Goal: Register for event/course

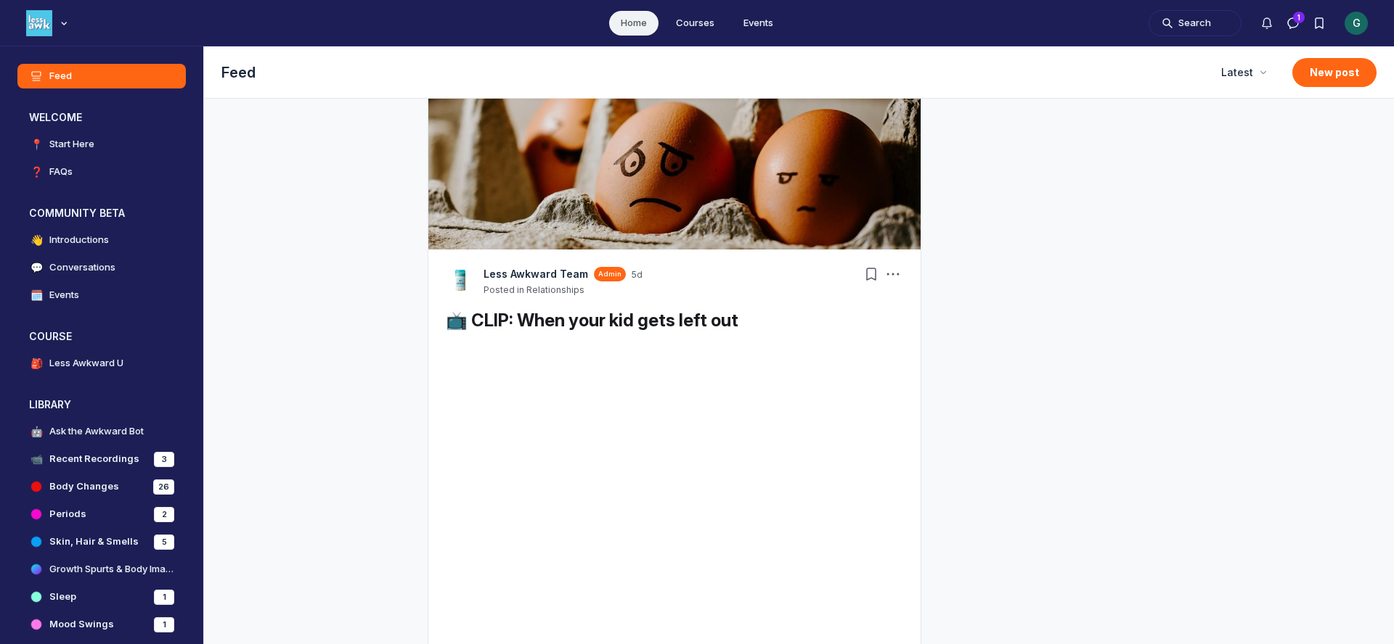
scroll to position [833, 0]
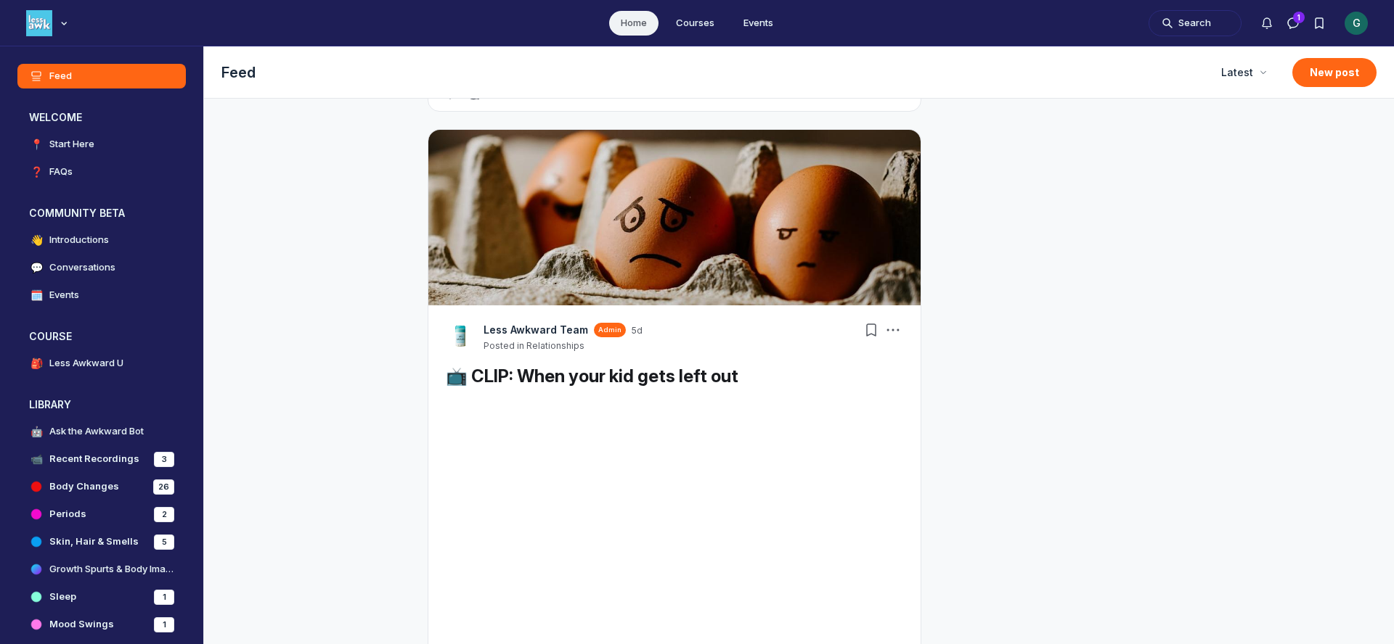
click at [895, 101] on button "1 comment" at bounding box center [882, 93] width 54 height 15
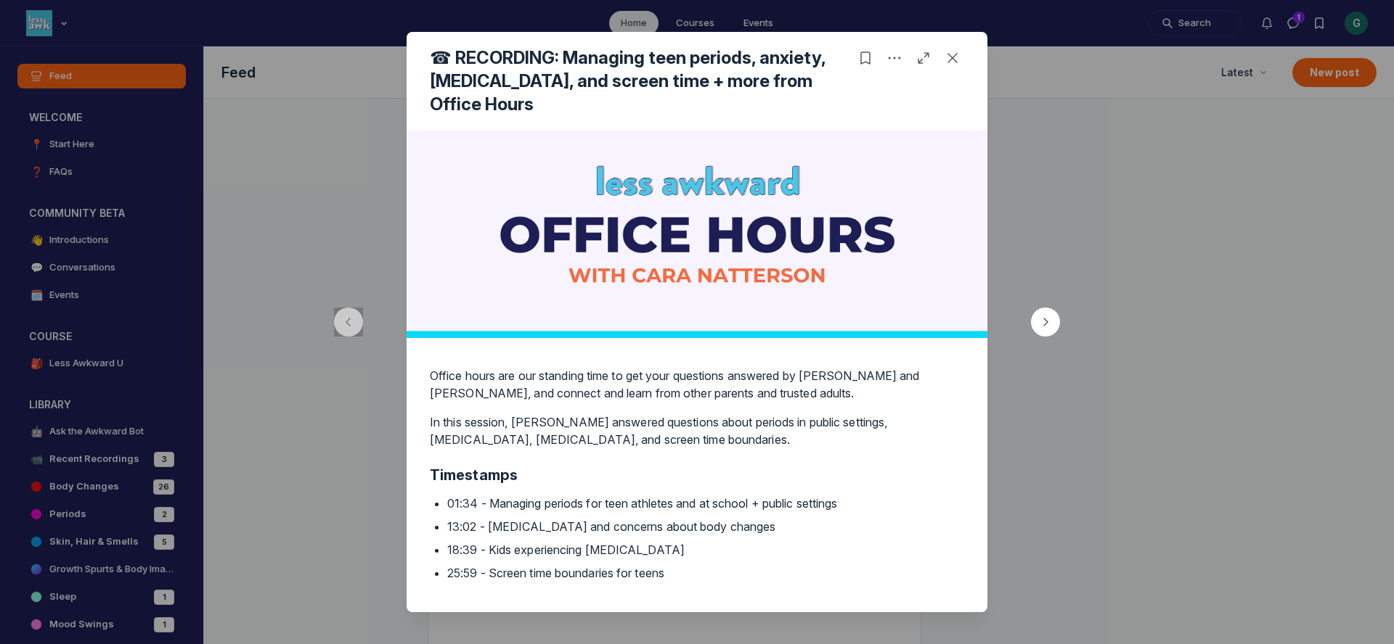
click at [316, 448] on div at bounding box center [697, 322] width 1394 height 644
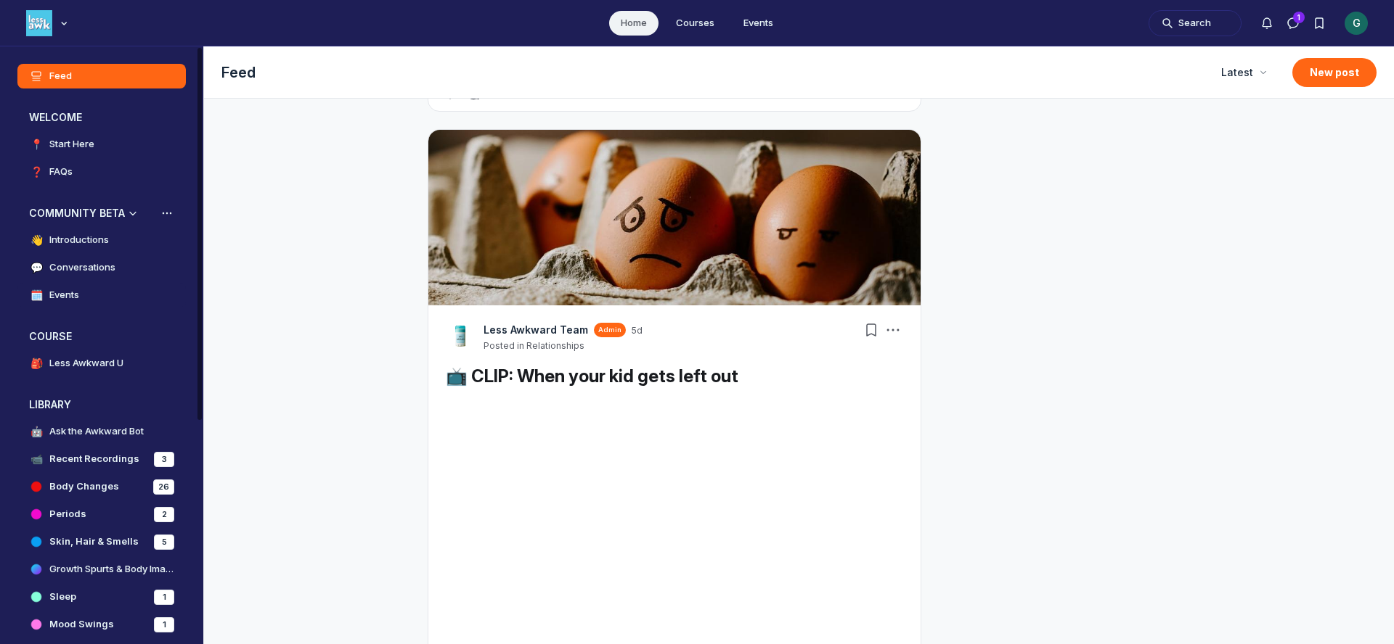
click at [83, 289] on link "🗓️ Events" at bounding box center [101, 295] width 168 height 25
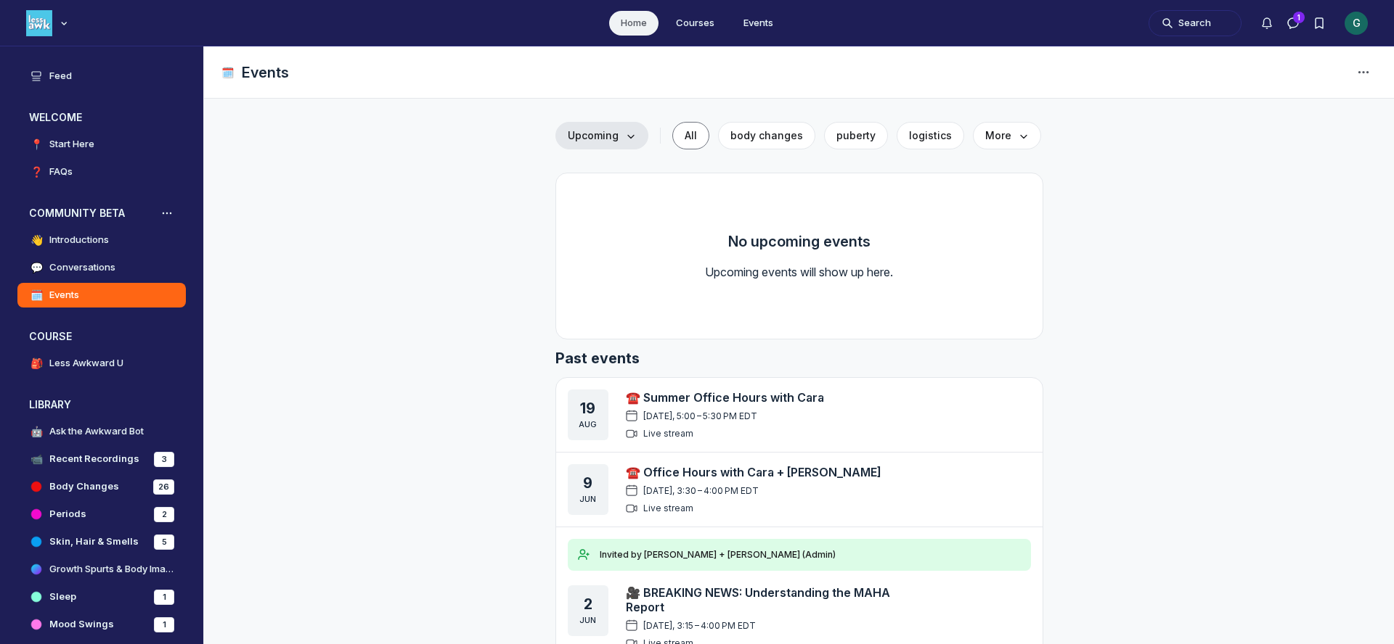
click at [612, 131] on span "Upcoming" at bounding box center [602, 135] width 68 height 15
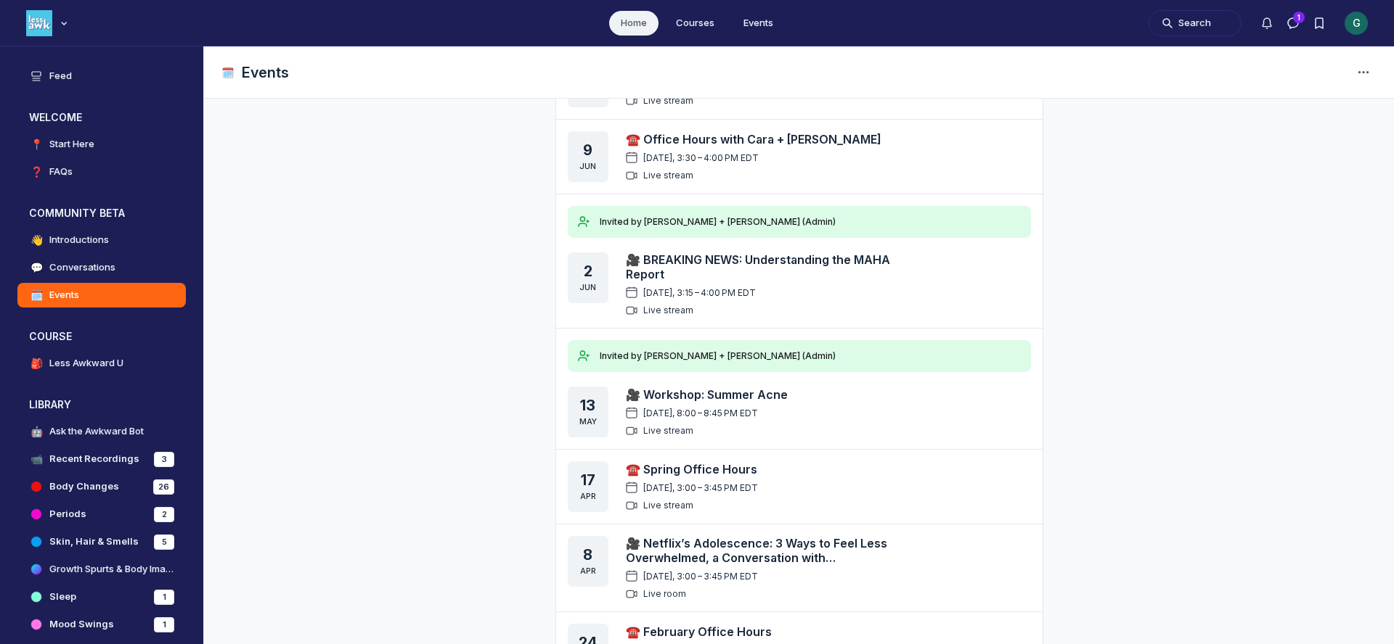
scroll to position [468, 0]
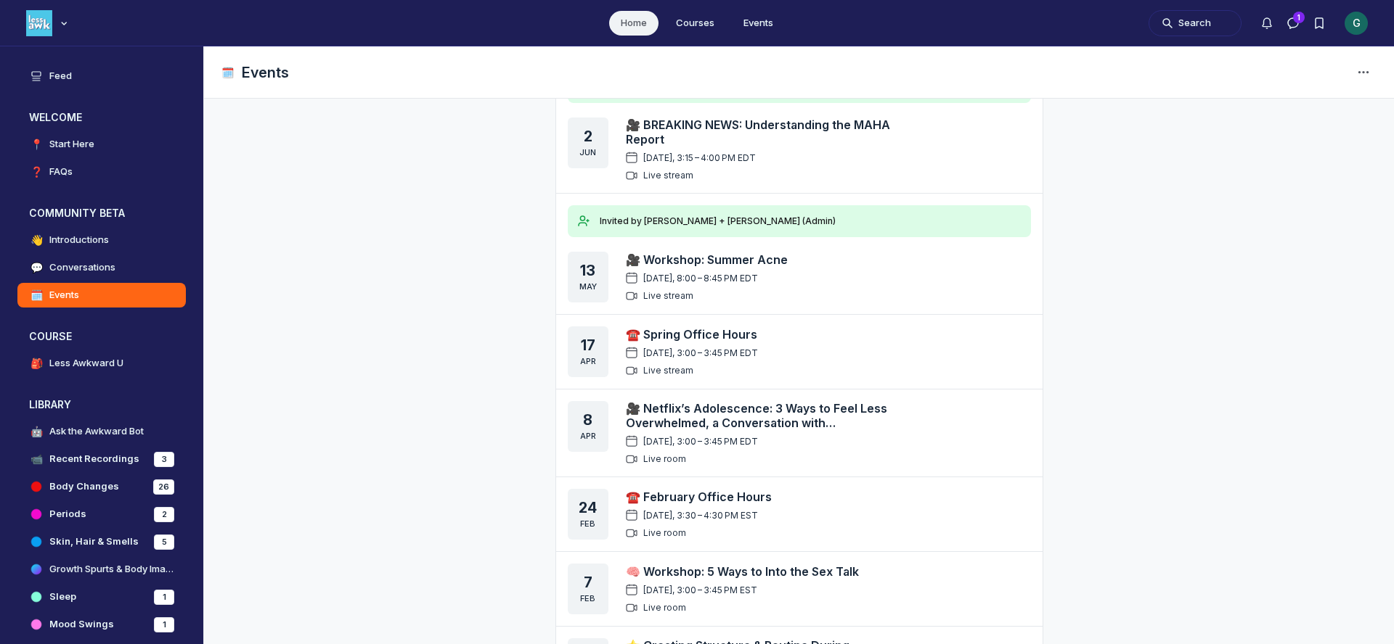
click at [689, 490] on link "☎️ February Office Hours" at bounding box center [699, 497] width 146 height 15
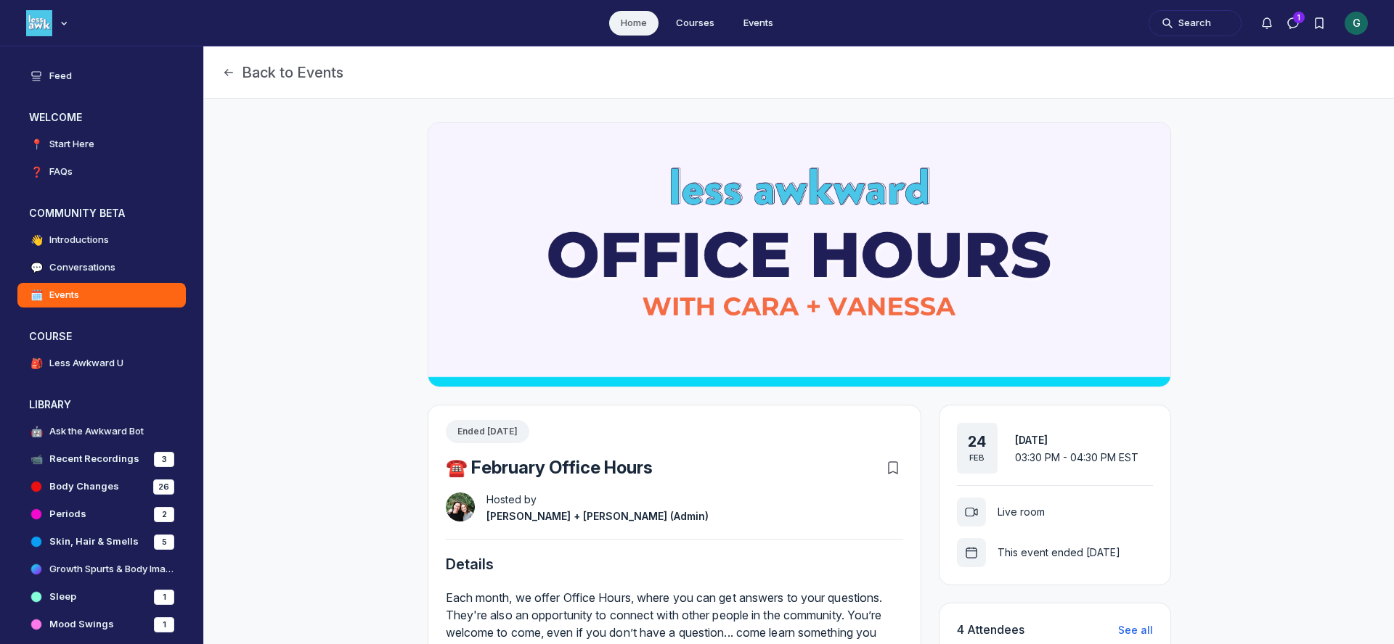
scroll to position [216, 0]
